Goal: Task Accomplishment & Management: Manage account settings

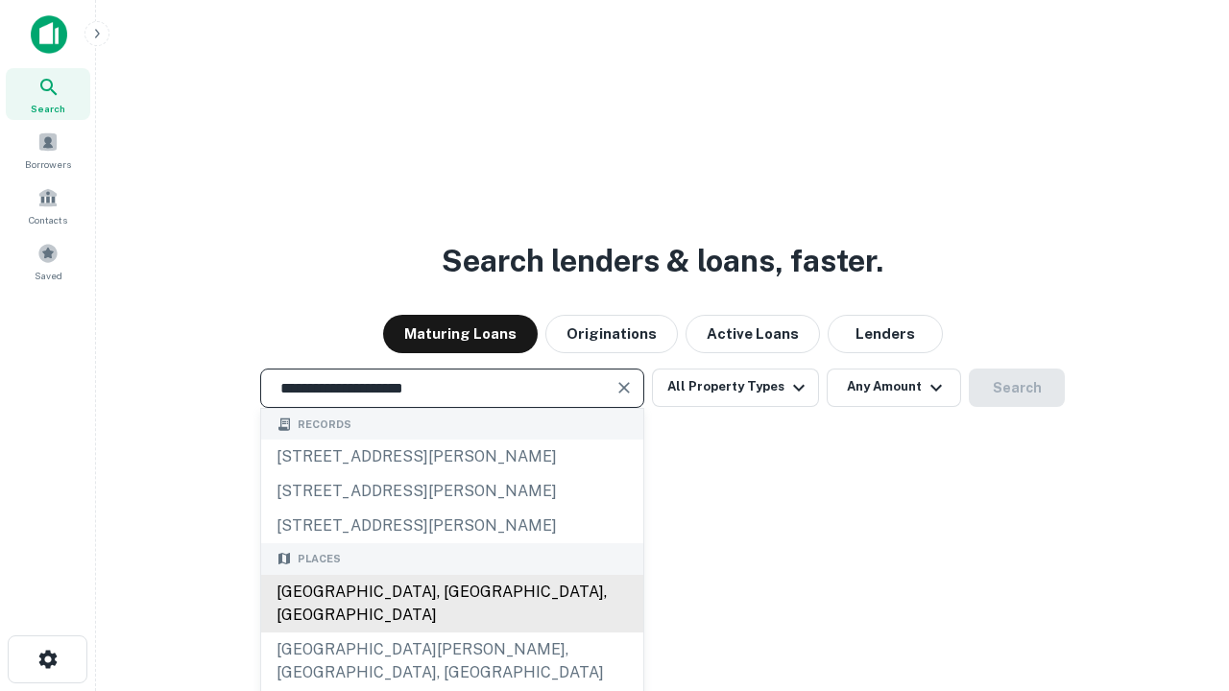
click at [451, 633] on div "[GEOGRAPHIC_DATA], [GEOGRAPHIC_DATA], [GEOGRAPHIC_DATA]" at bounding box center [452, 604] width 382 height 58
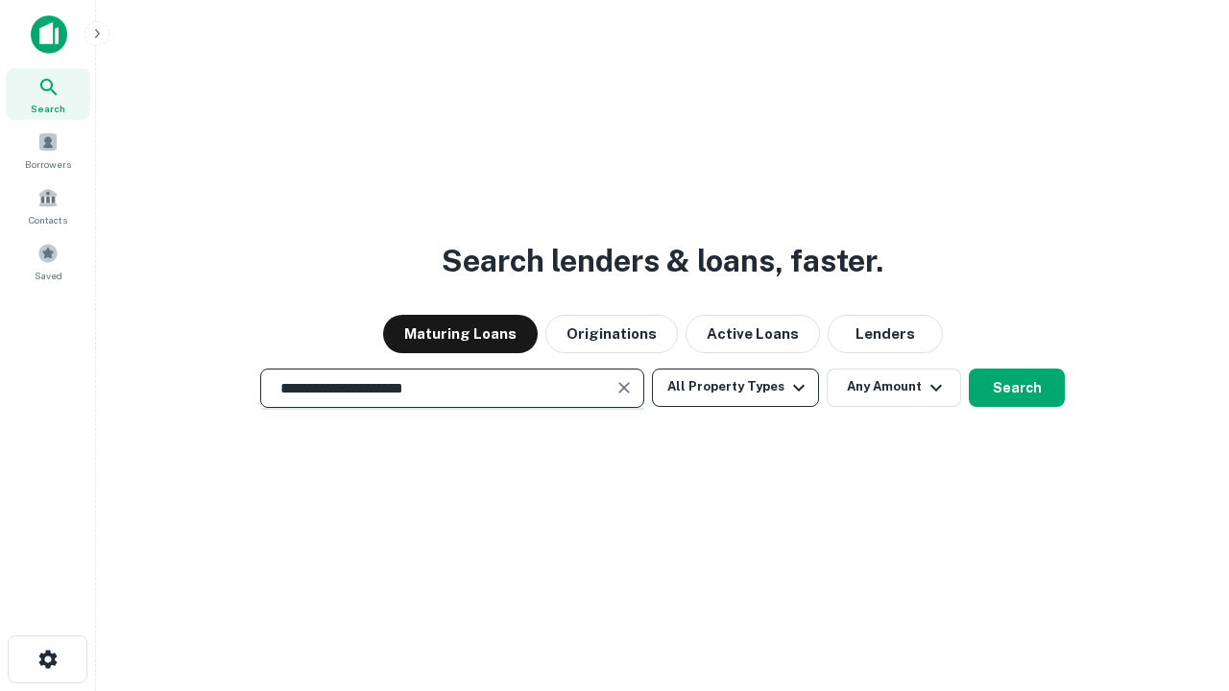
type input "**********"
click at [735, 387] on button "All Property Types" at bounding box center [735, 388] width 167 height 38
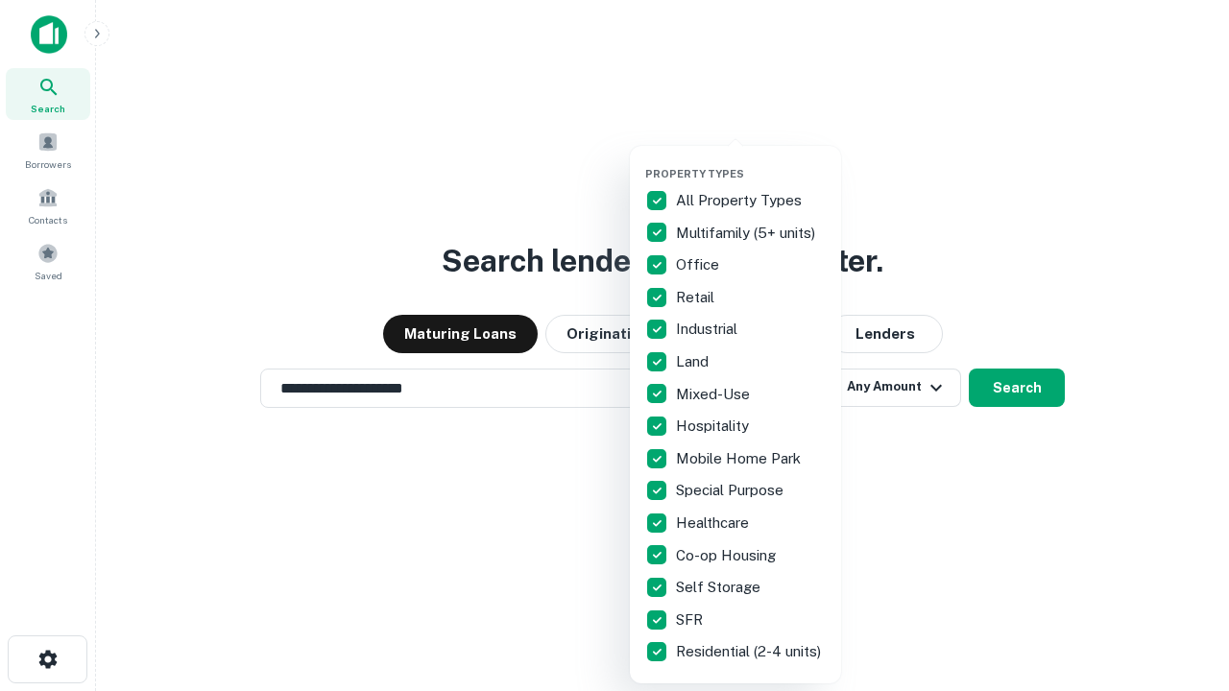
click at [751, 161] on button "button" at bounding box center [750, 161] width 211 height 1
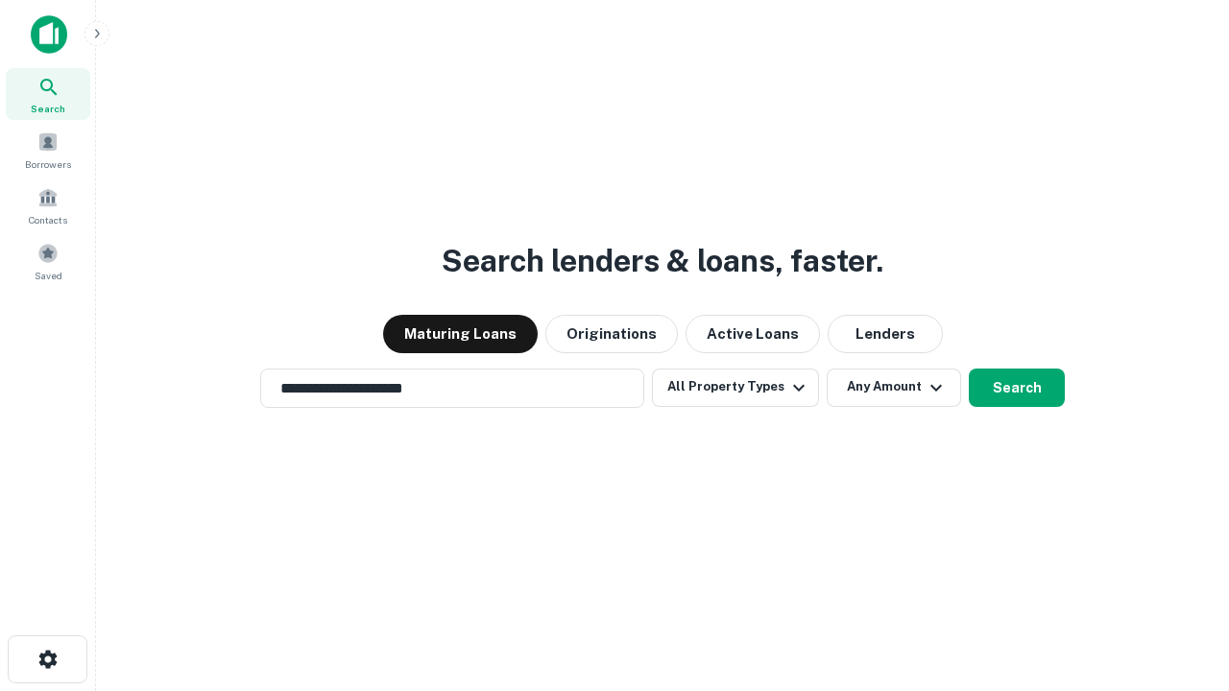
scroll to position [30, 0]
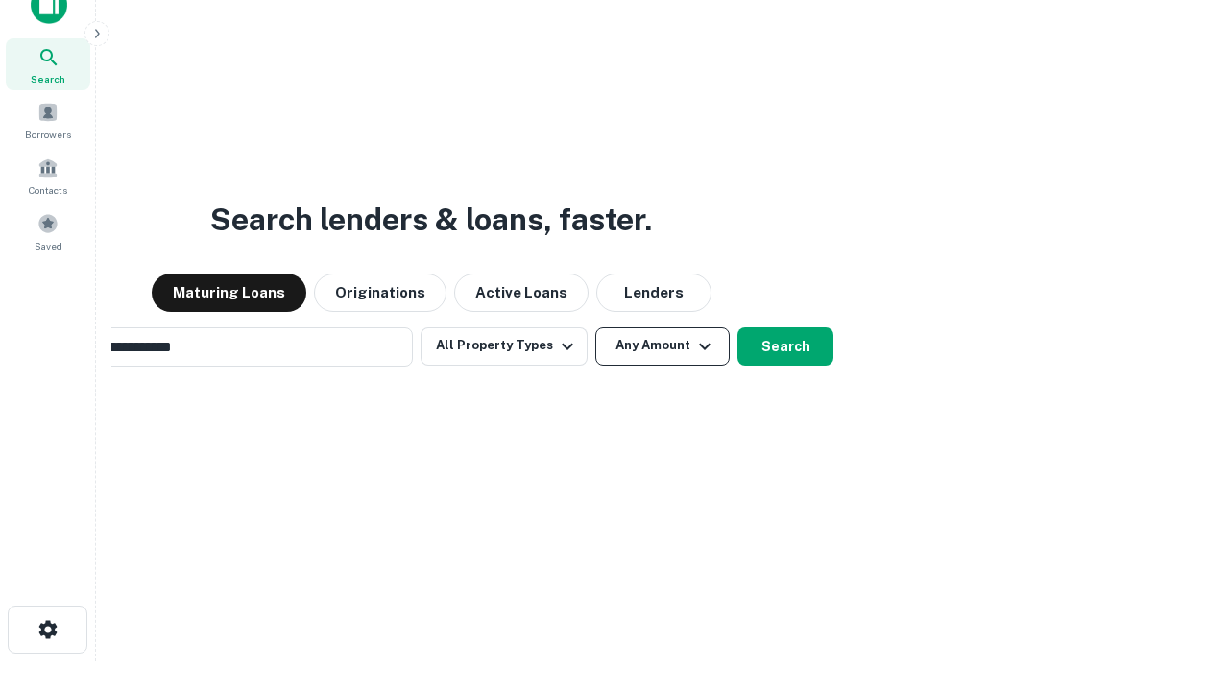
click at [595, 327] on button "Any Amount" at bounding box center [662, 346] width 134 height 38
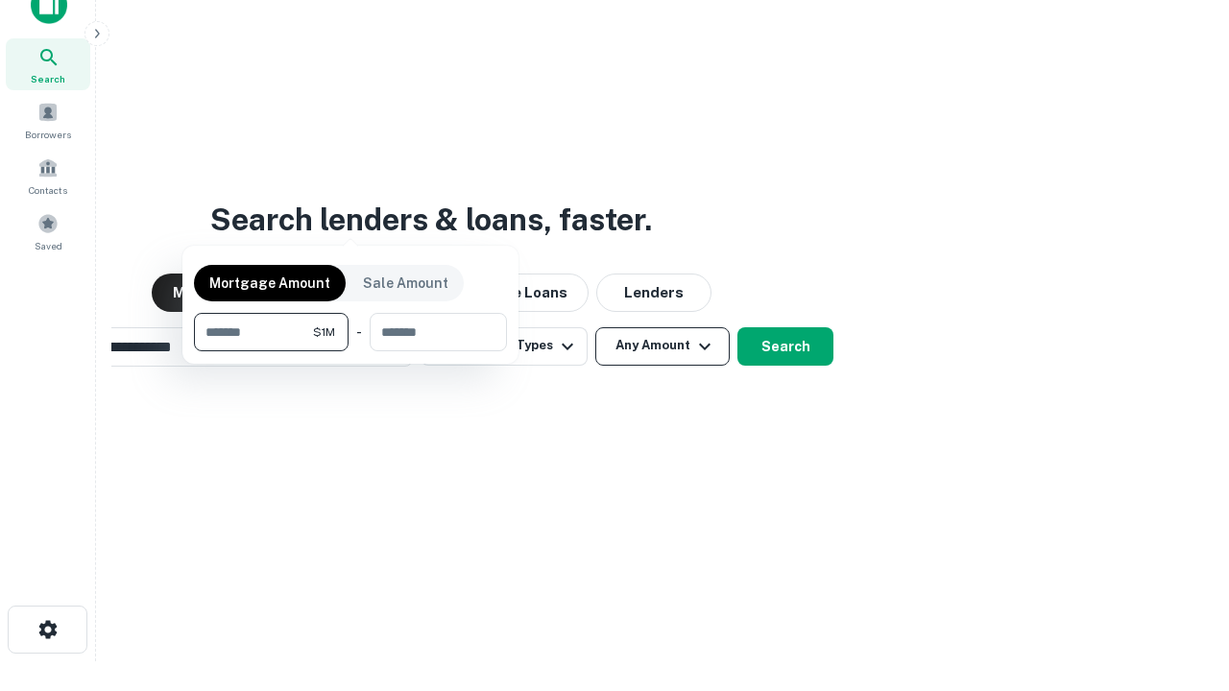
scroll to position [31, 0]
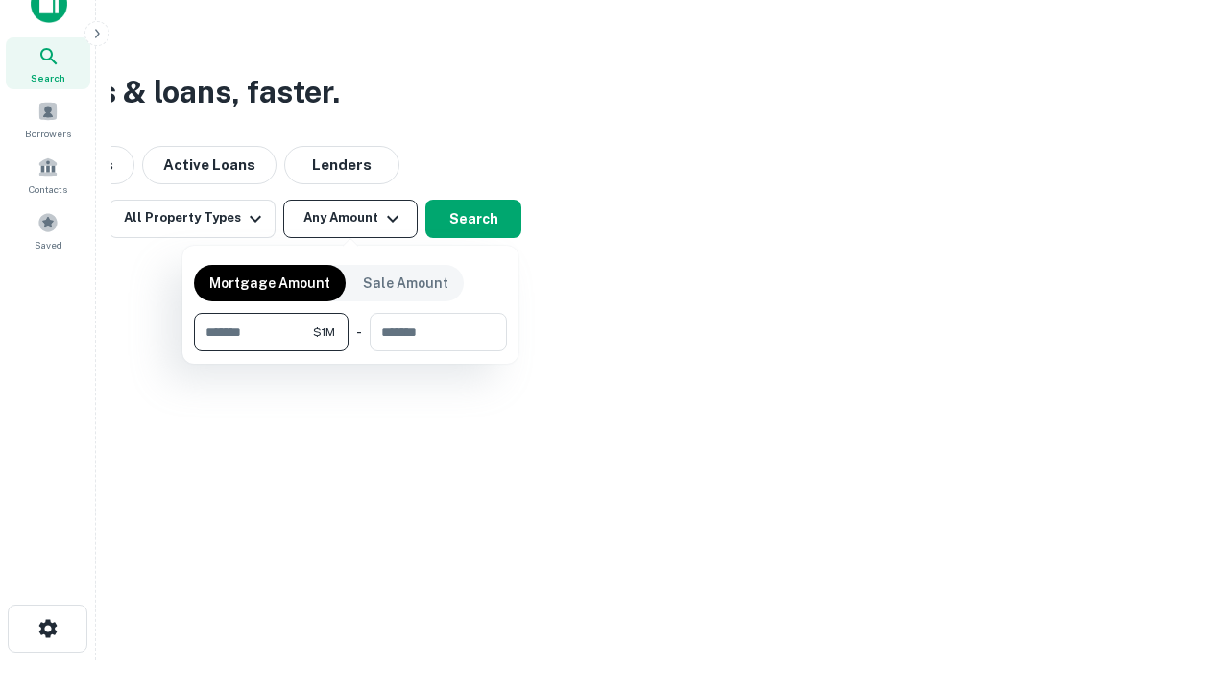
type input "*******"
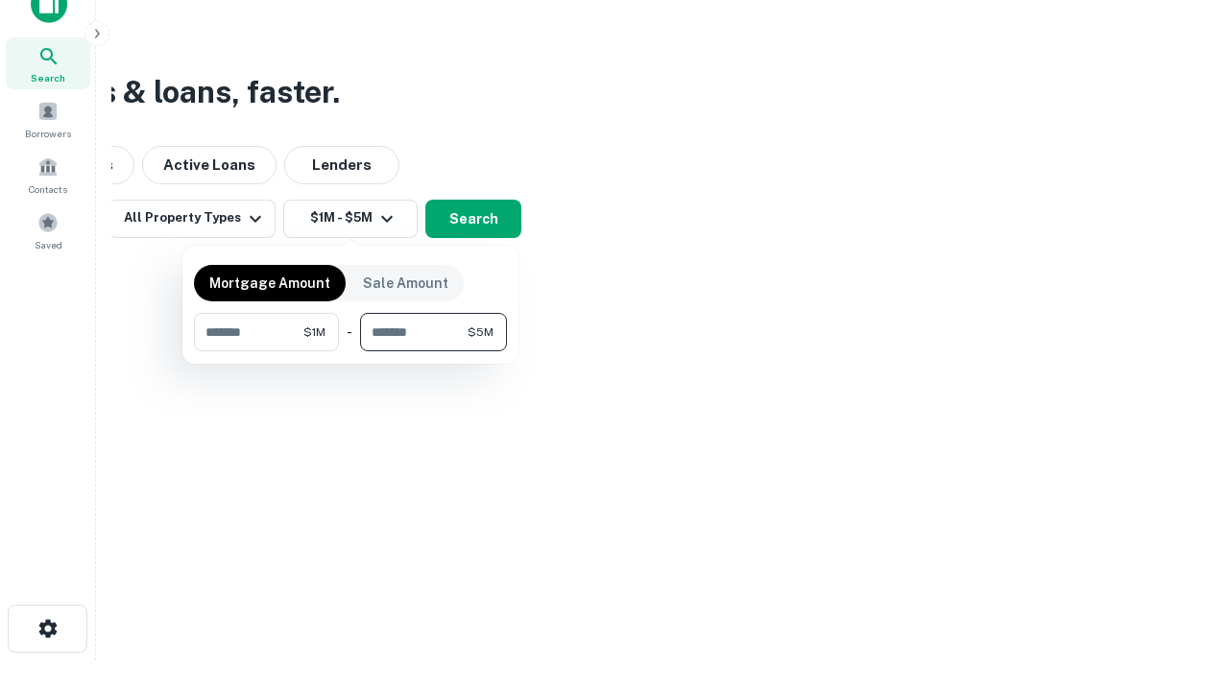
type input "*******"
click at [350, 351] on button "button" at bounding box center [350, 351] width 313 height 1
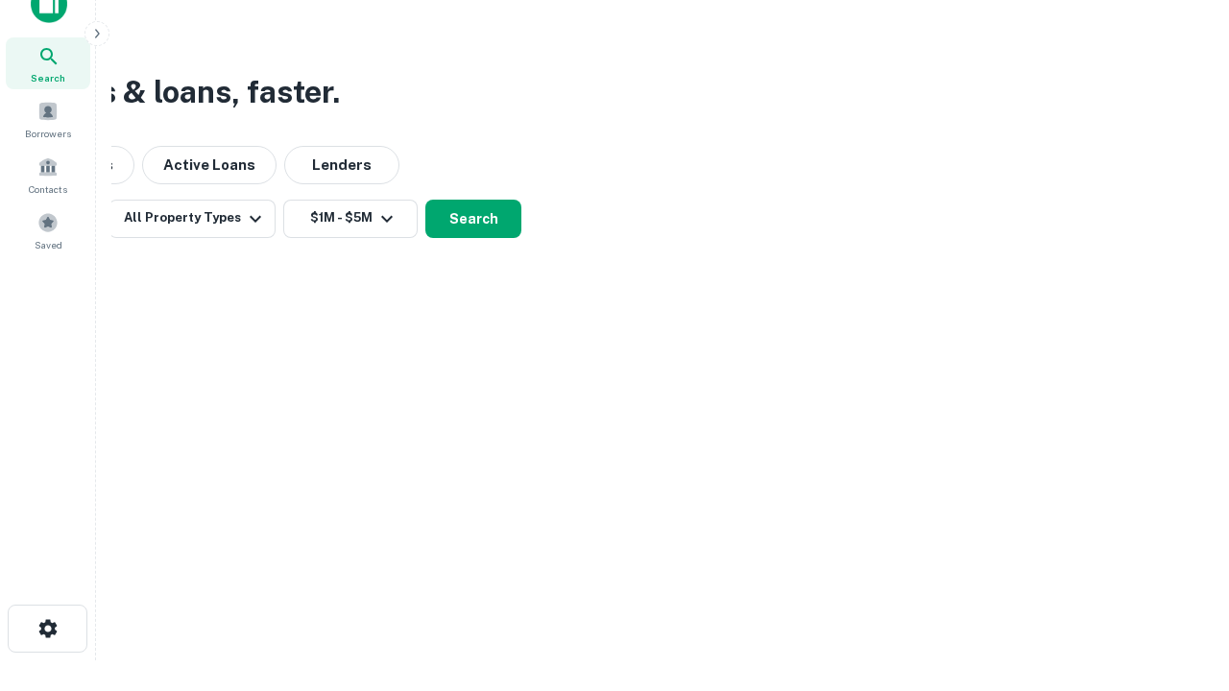
scroll to position [12, 354]
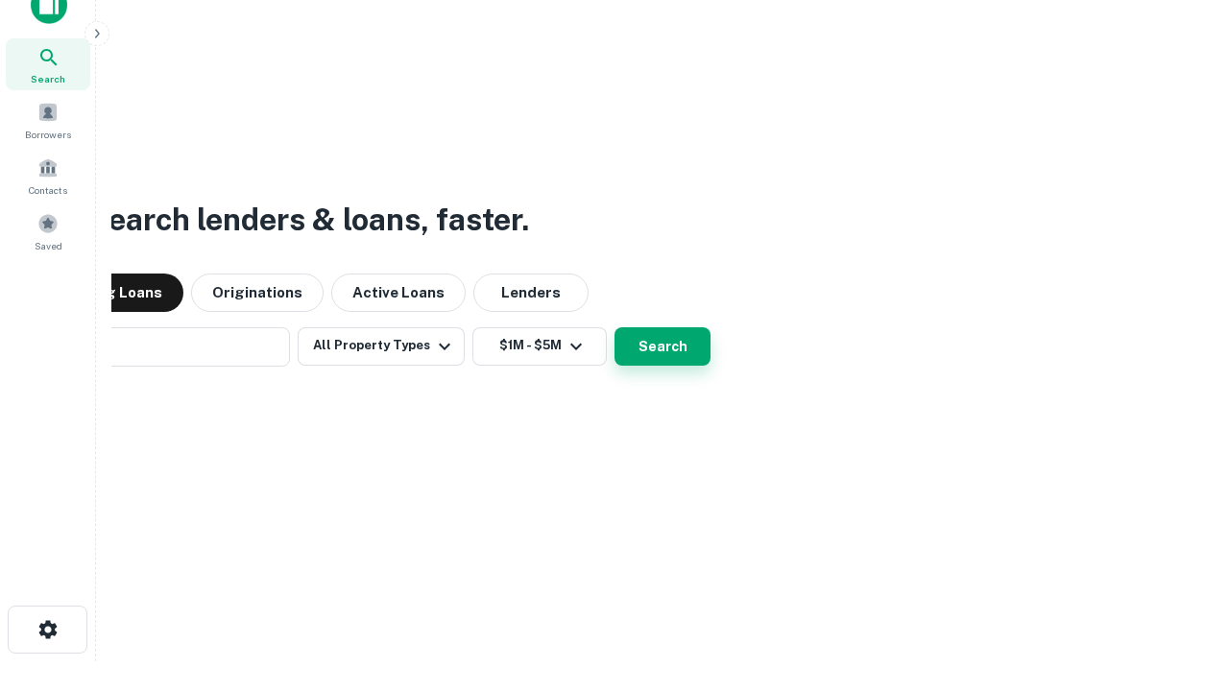
click at [614, 327] on button "Search" at bounding box center [662, 346] width 96 height 38
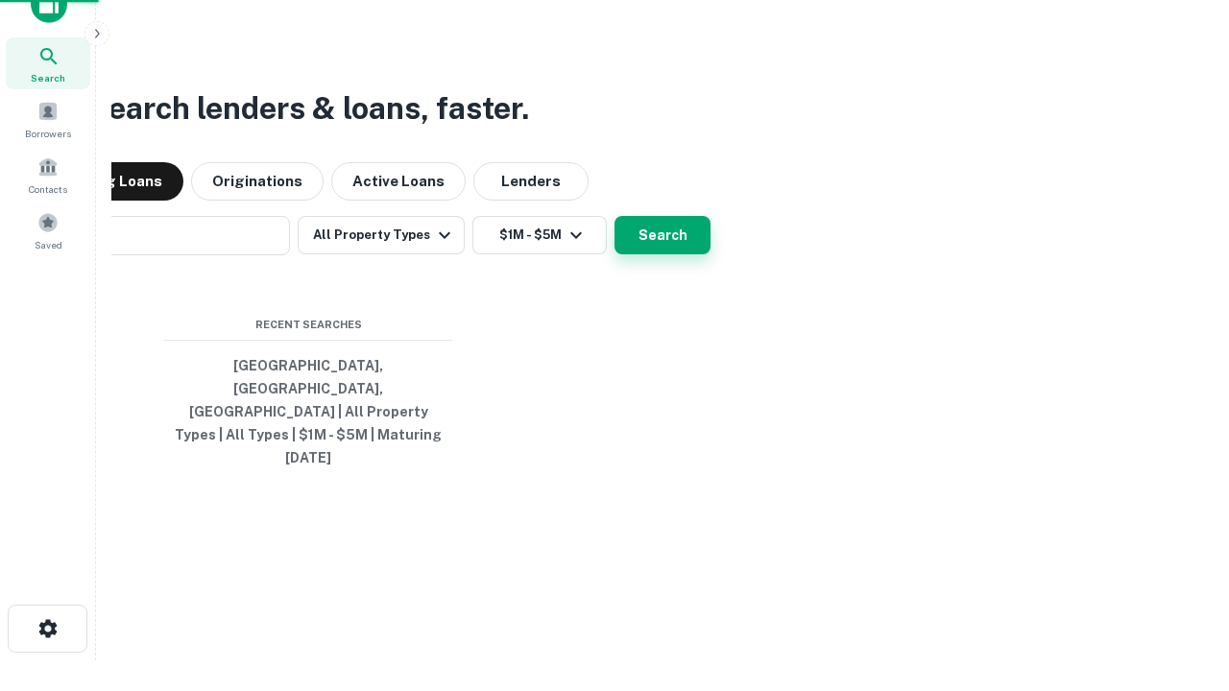
scroll to position [51, 543]
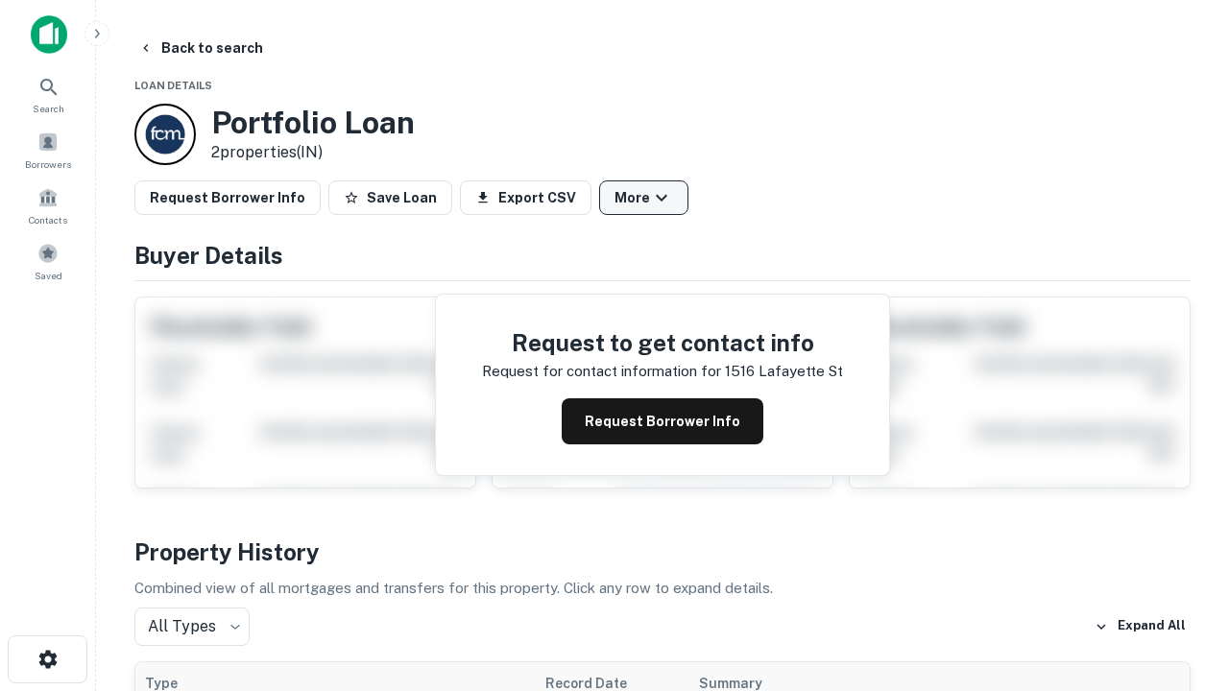
click at [643, 198] on button "More" at bounding box center [643, 197] width 89 height 35
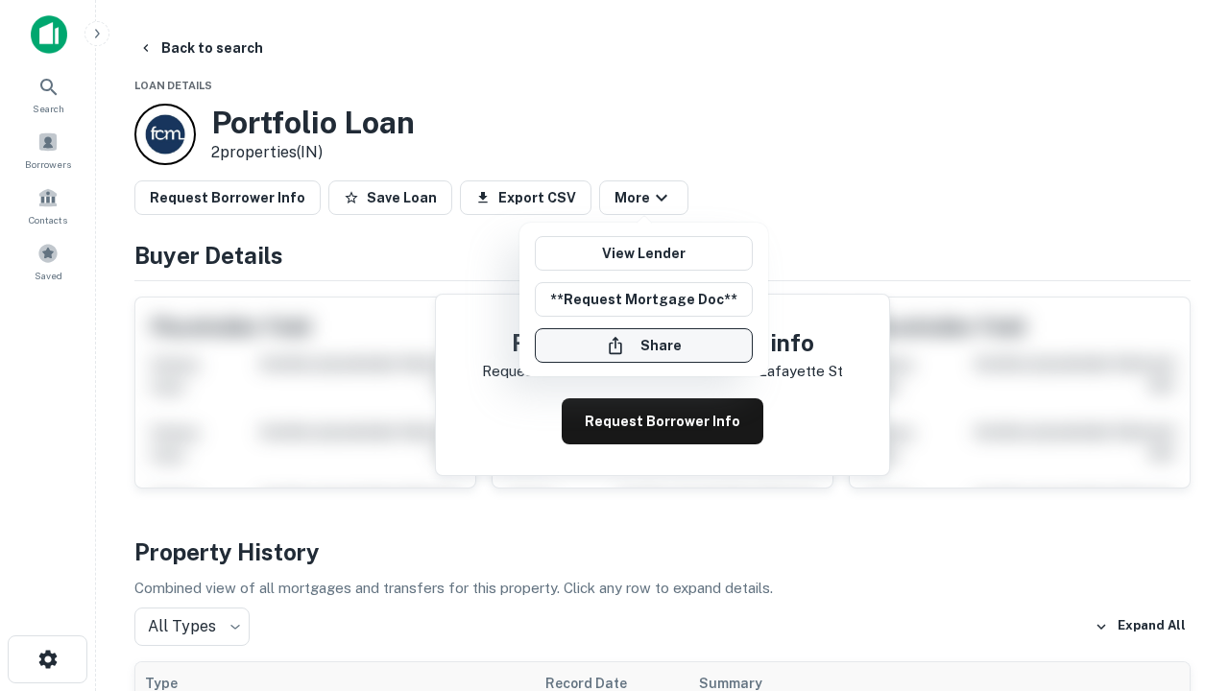
click at [643, 346] on button "Share" at bounding box center [644, 345] width 218 height 35
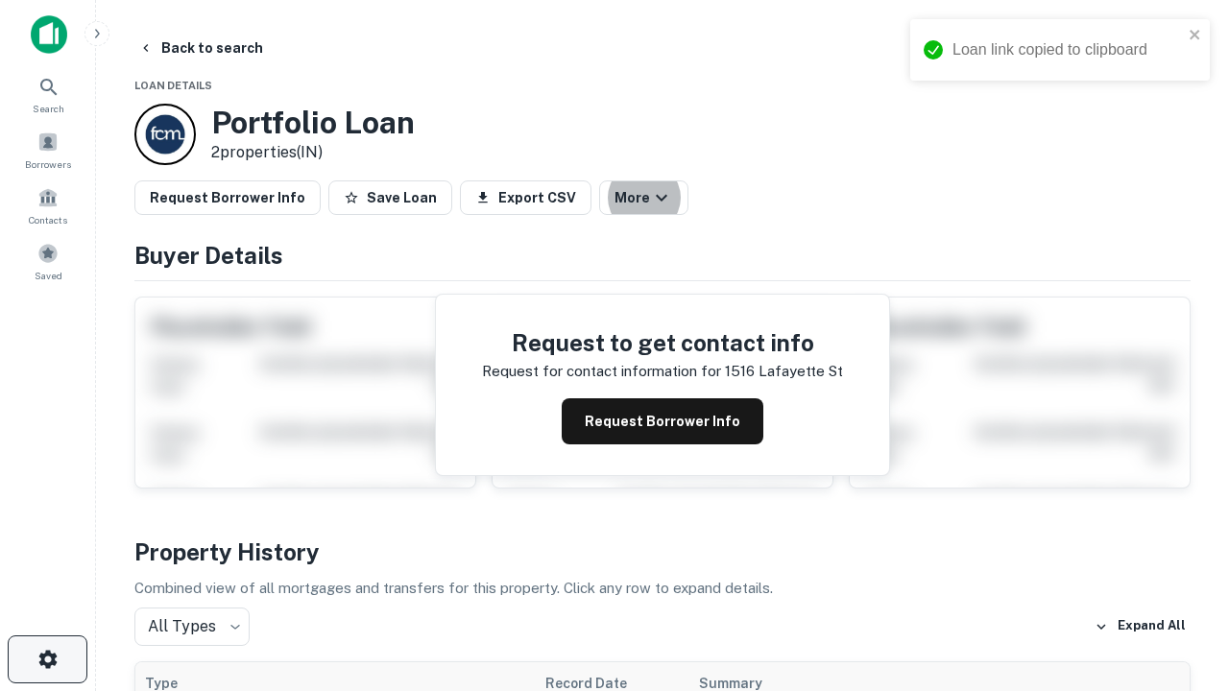
click at [47, 659] on icon "button" at bounding box center [47, 659] width 23 height 23
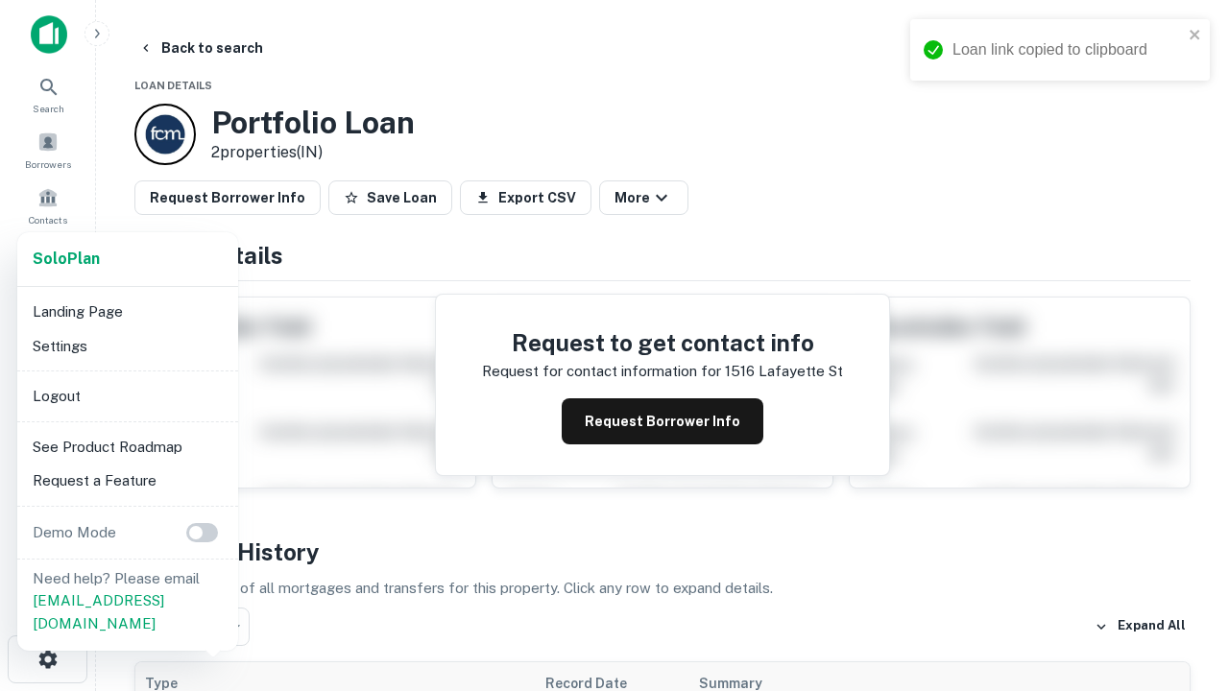
click at [127, 395] on li "Logout" at bounding box center [127, 396] width 205 height 35
